Goal: Communication & Community: Participate in discussion

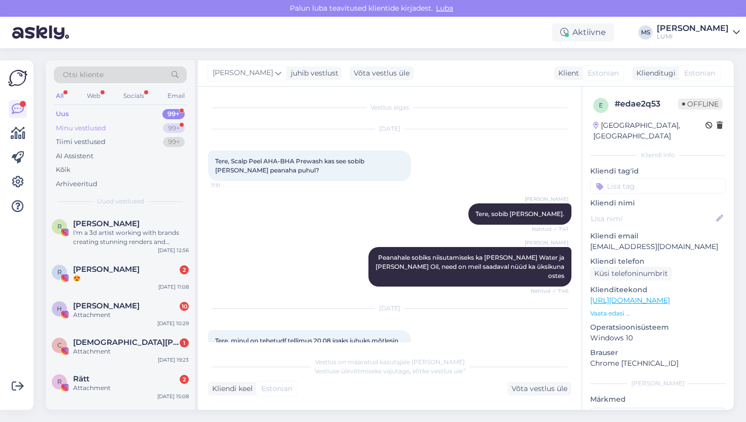
scroll to position [64, 0]
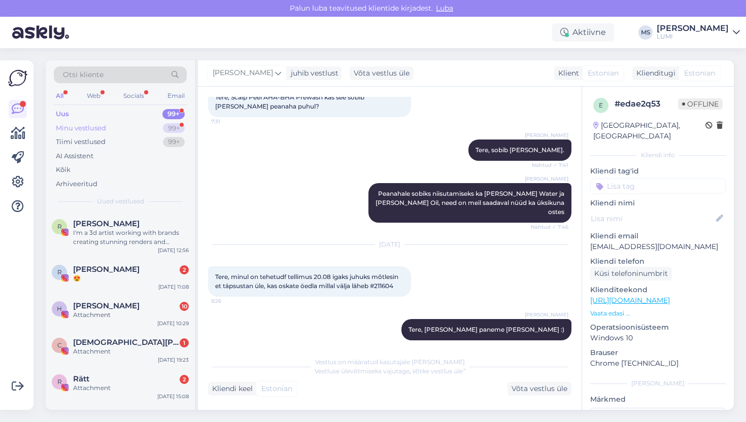
click at [75, 131] on div "Minu vestlused" at bounding box center [81, 128] width 50 height 10
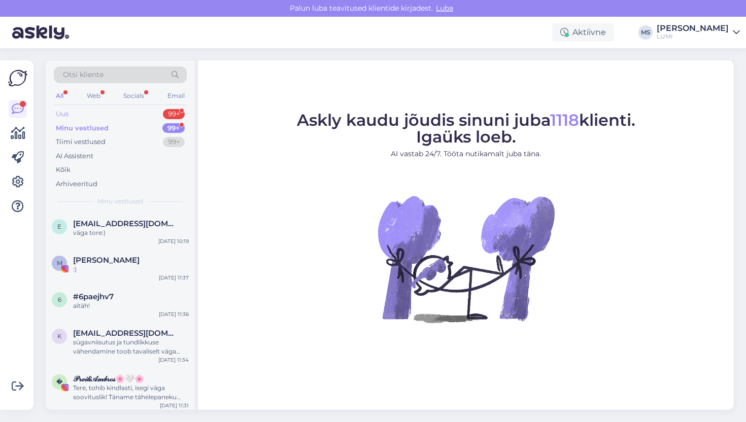
click at [79, 112] on div "Uus 99+" at bounding box center [120, 114] width 133 height 14
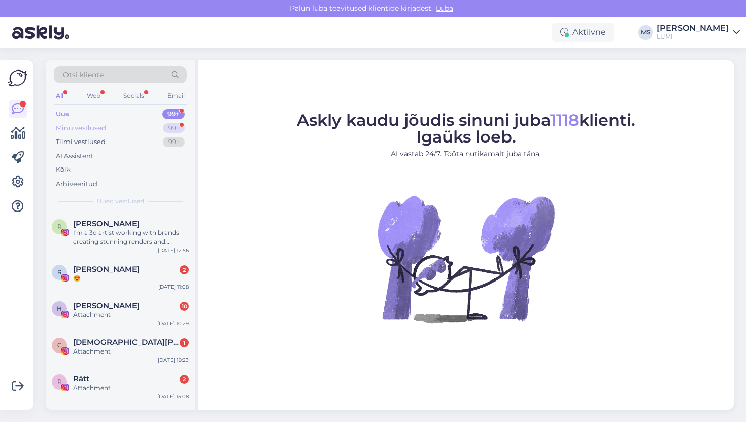
click at [79, 125] on div "Minu vestlused" at bounding box center [81, 128] width 50 height 10
click at [124, 107] on div "Uus 99+" at bounding box center [120, 114] width 133 height 14
